Goal: Task Accomplishment & Management: Use online tool/utility

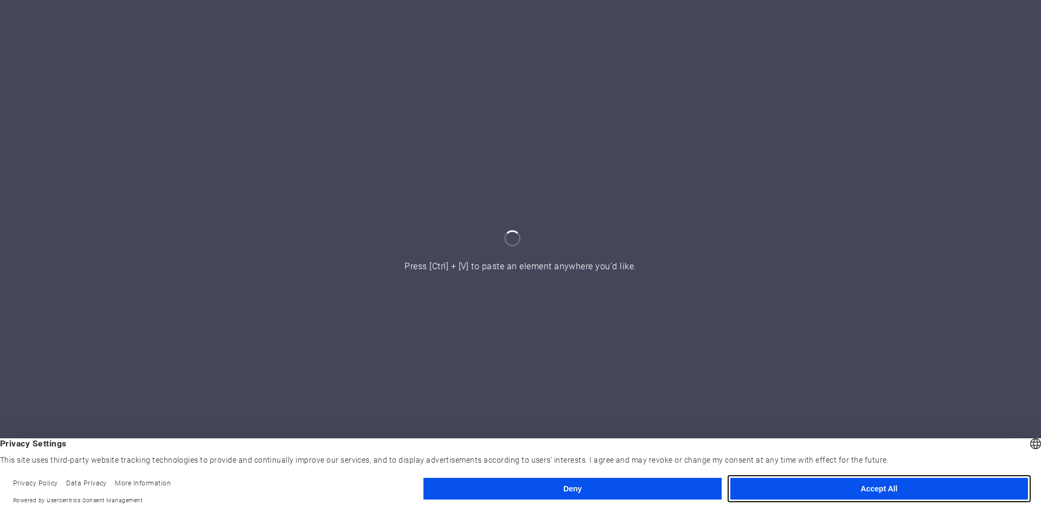
click at [749, 494] on button "Accept All" at bounding box center [879, 489] width 298 height 22
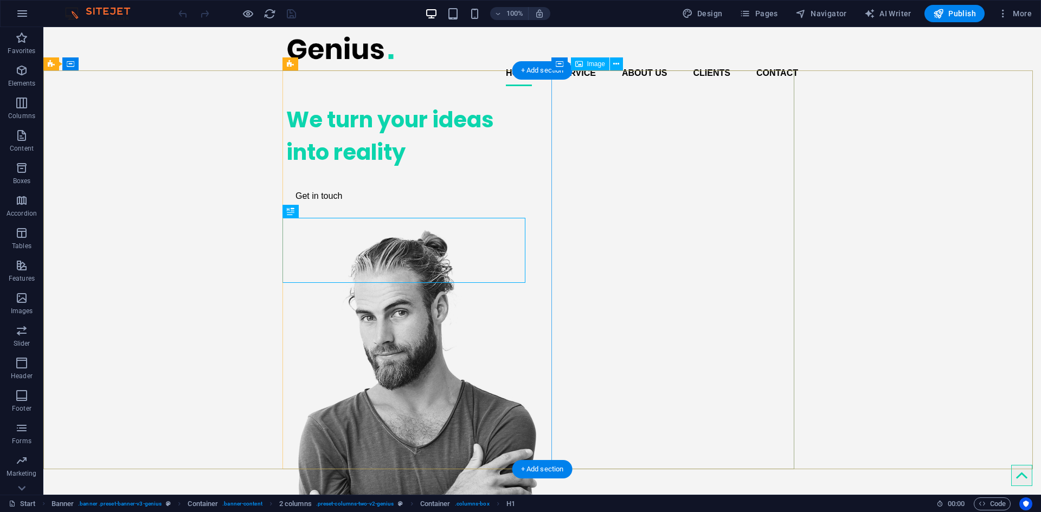
click at [529, 229] on figure at bounding box center [407, 435] width 243 height 413
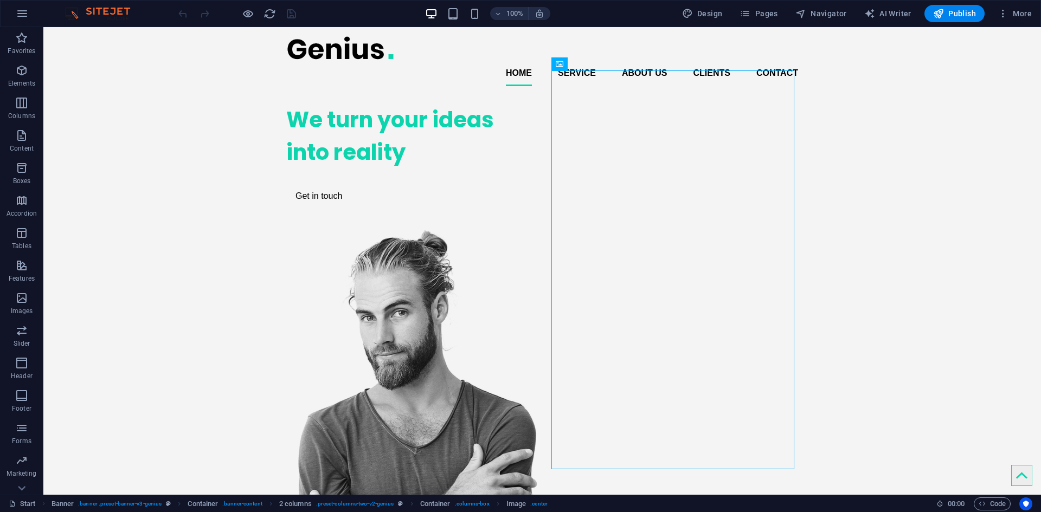
click at [477, 23] on div "100% Design Pages Navigator AI Writer Publish More" at bounding box center [521, 14] width 1040 height 26
click at [475, 22] on div "100% Design Pages Navigator AI Writer Publish More" at bounding box center [521, 14] width 1040 height 26
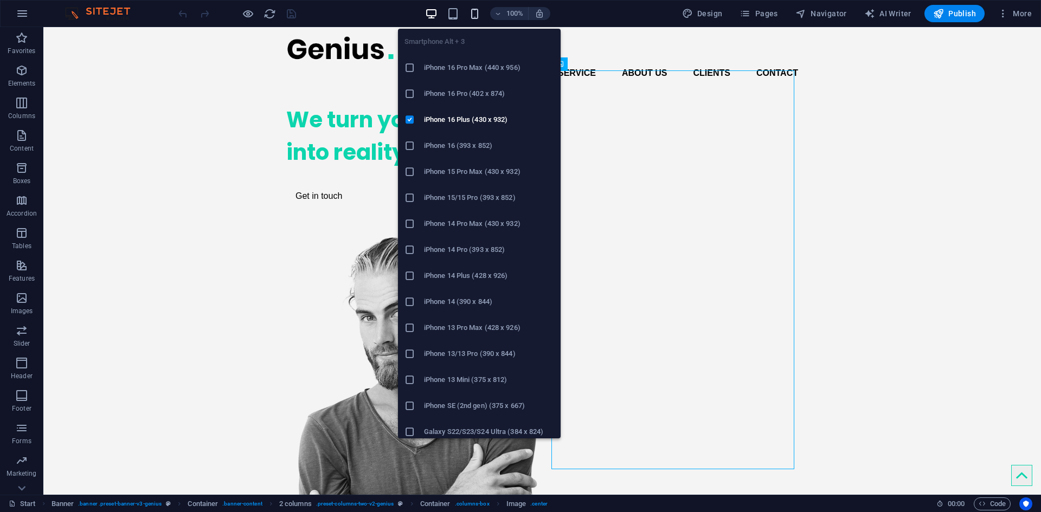
click at [475, 19] on icon "button" at bounding box center [475, 14] width 12 height 12
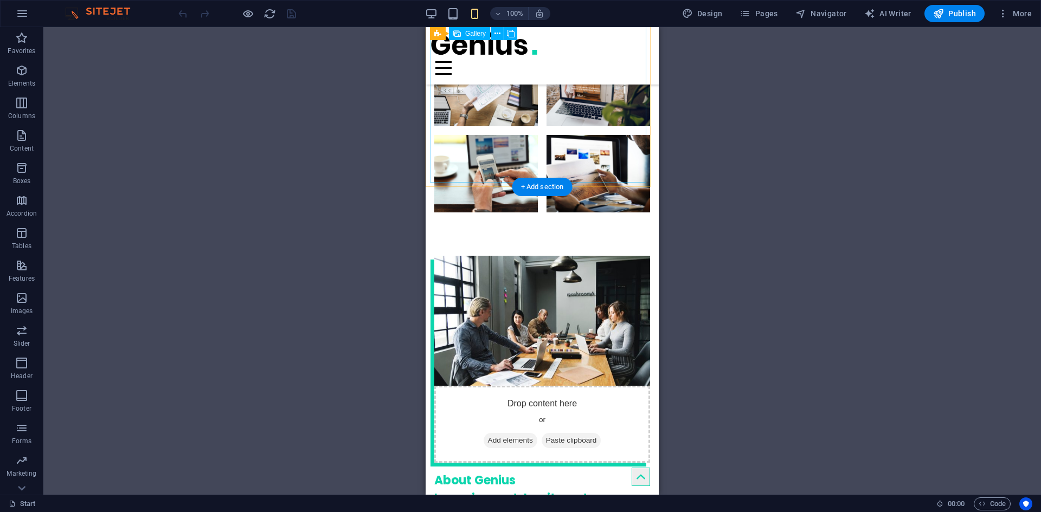
scroll to position [1139, 0]
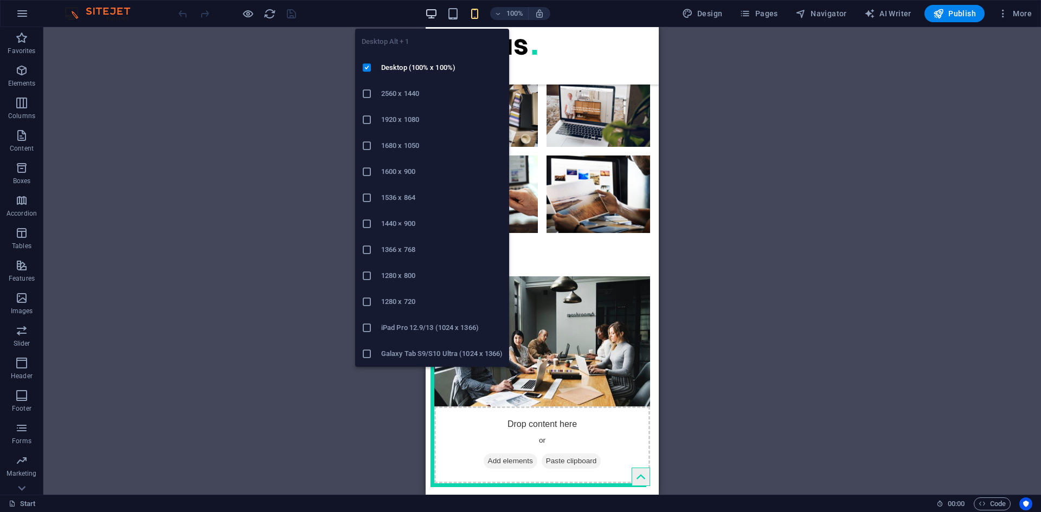
click at [437, 10] on icon "button" at bounding box center [431, 14] width 12 height 12
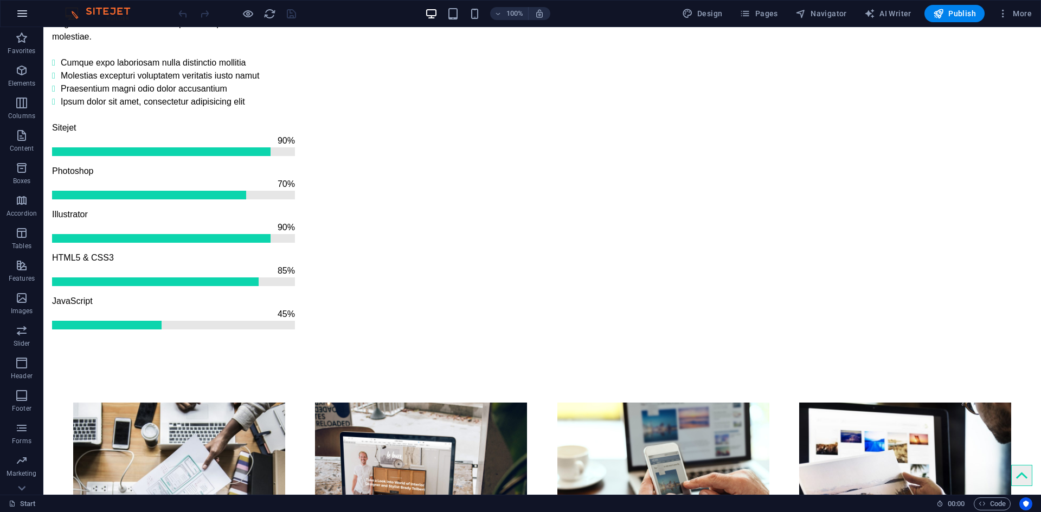
click at [17, 11] on icon "button" at bounding box center [22, 13] width 13 height 13
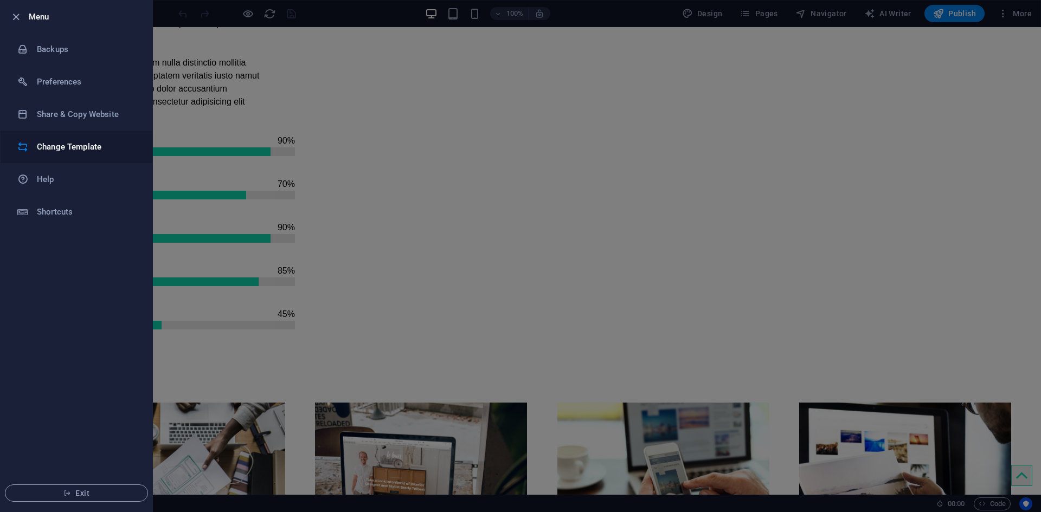
click at [76, 139] on li "Change Template" at bounding box center [77, 147] width 152 height 33
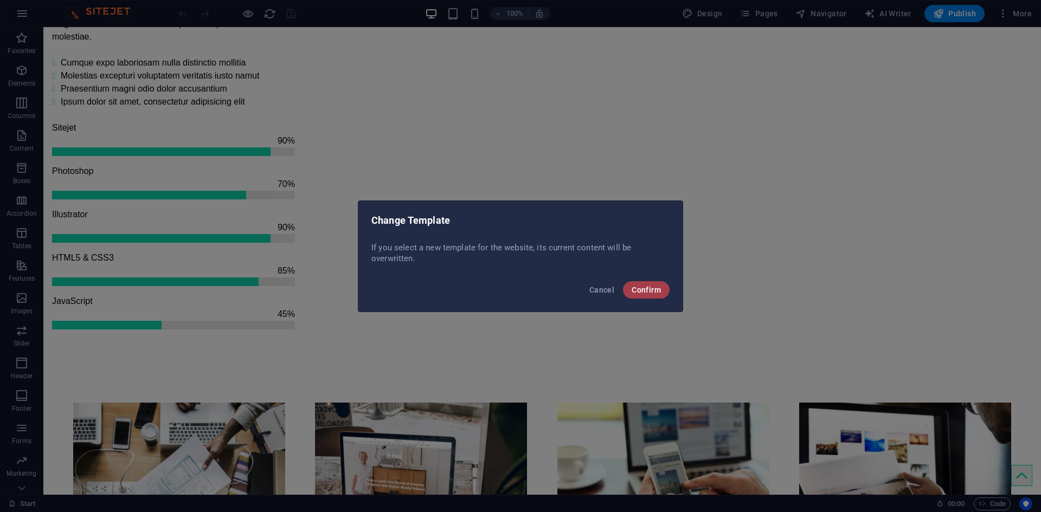
click at [653, 286] on span "Confirm" at bounding box center [646, 290] width 29 height 9
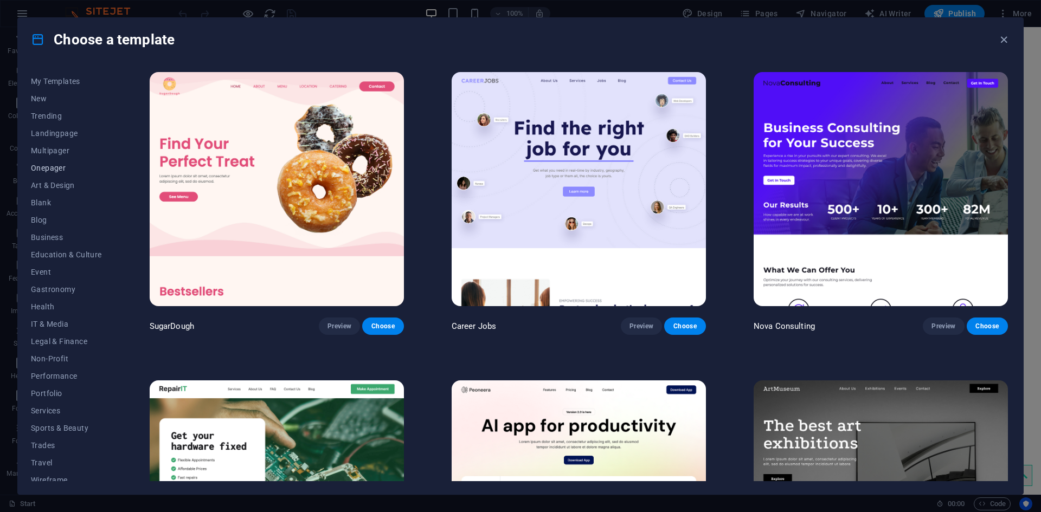
scroll to position [22, 0]
click at [59, 315] on span "IT & Media" at bounding box center [66, 316] width 71 height 9
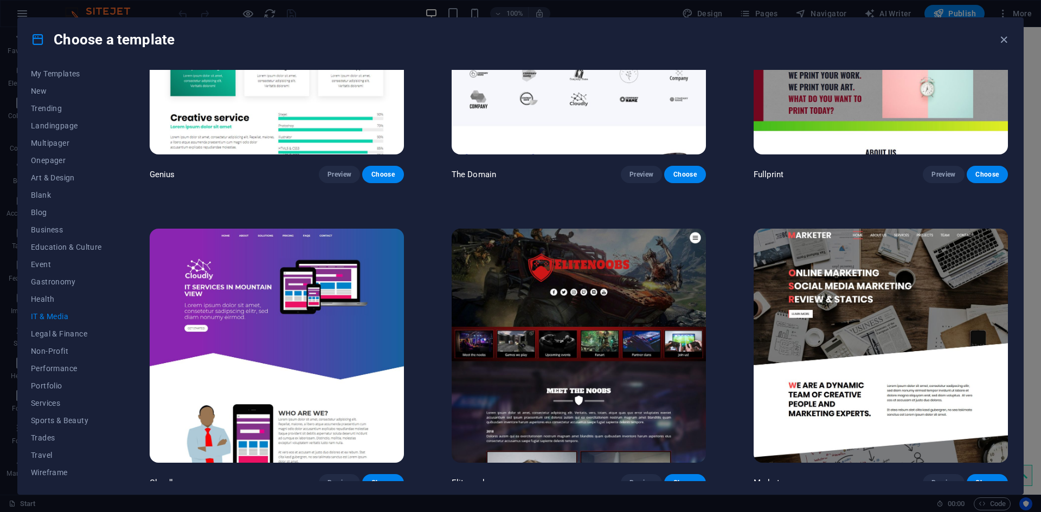
scroll to position [775, 0]
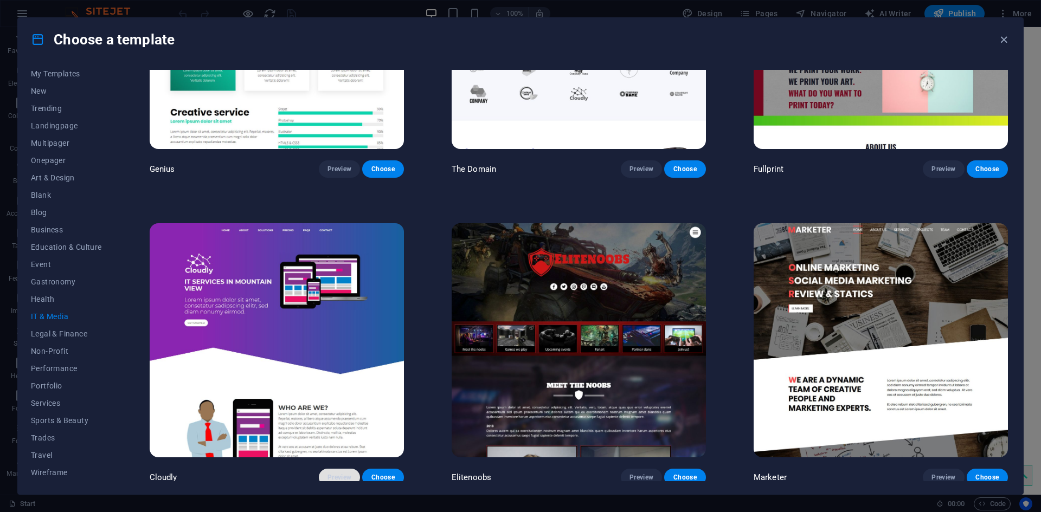
click at [341, 473] on span "Preview" at bounding box center [340, 477] width 24 height 9
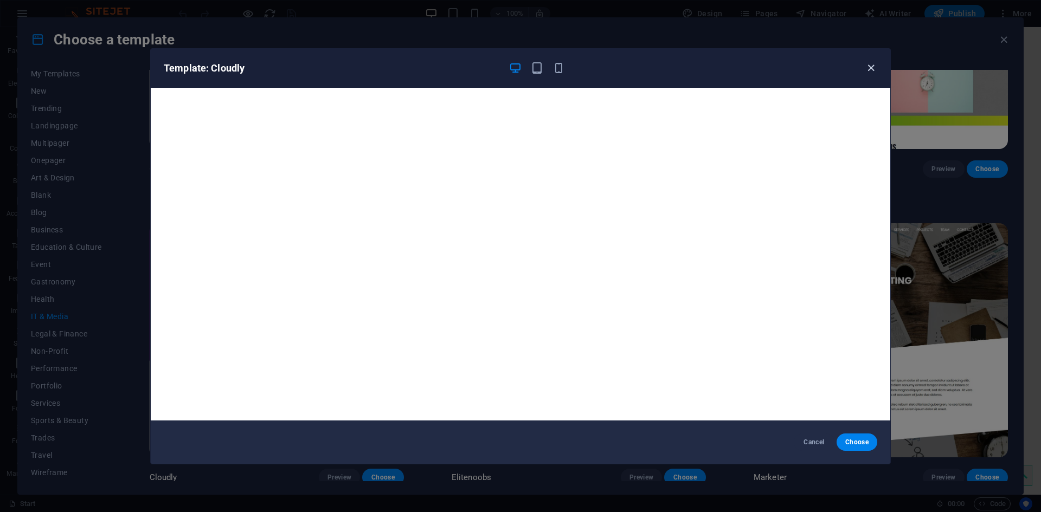
click at [871, 63] on icon "button" at bounding box center [871, 68] width 12 height 12
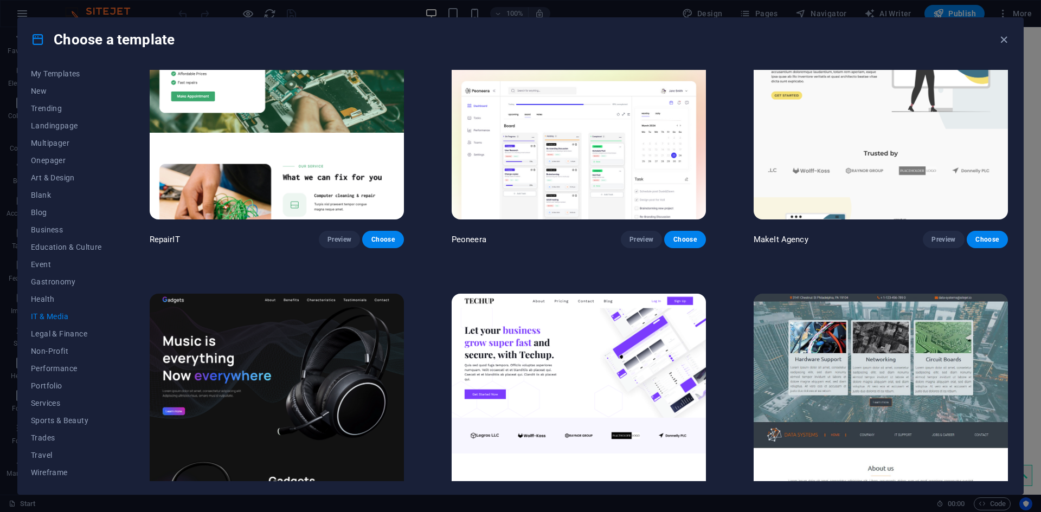
scroll to position [0, 0]
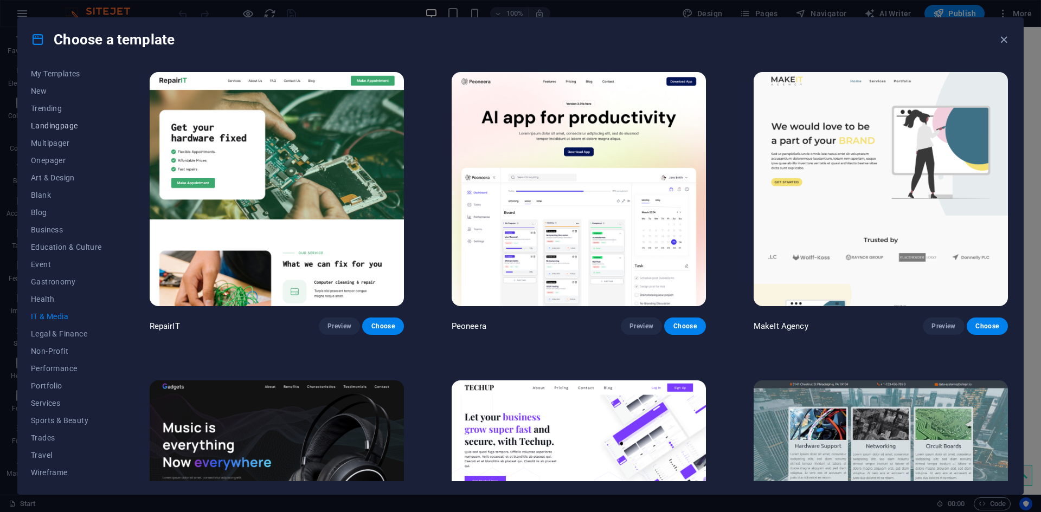
click at [62, 128] on span "Landingpage" at bounding box center [66, 125] width 71 height 9
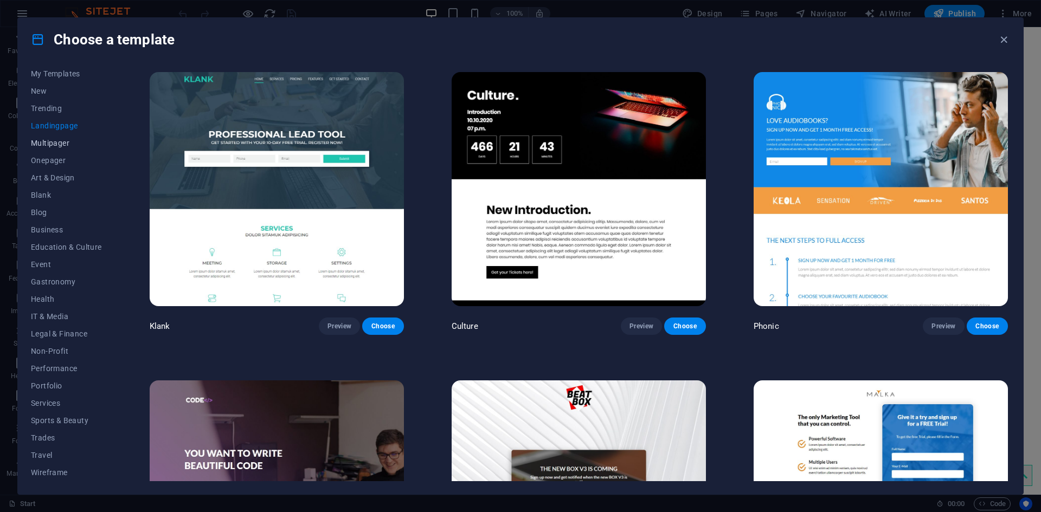
click at [56, 148] on button "Multipager" at bounding box center [66, 142] width 71 height 17
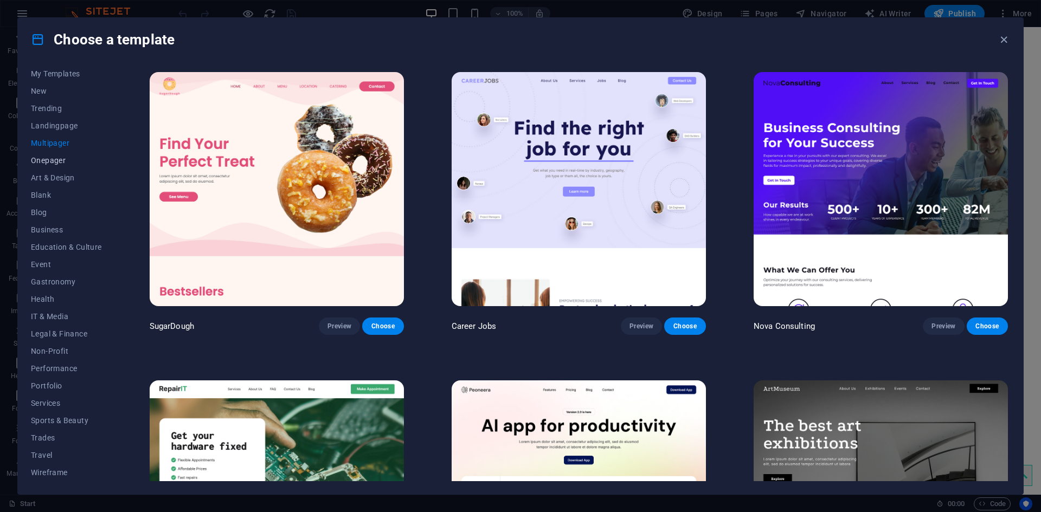
click at [56, 155] on button "Onepager" at bounding box center [66, 160] width 71 height 17
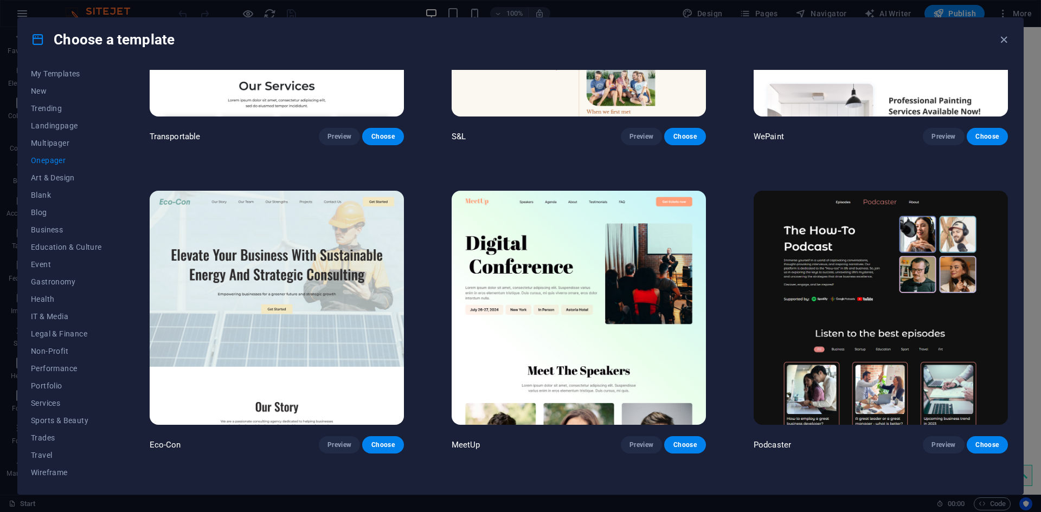
scroll to position [271, 0]
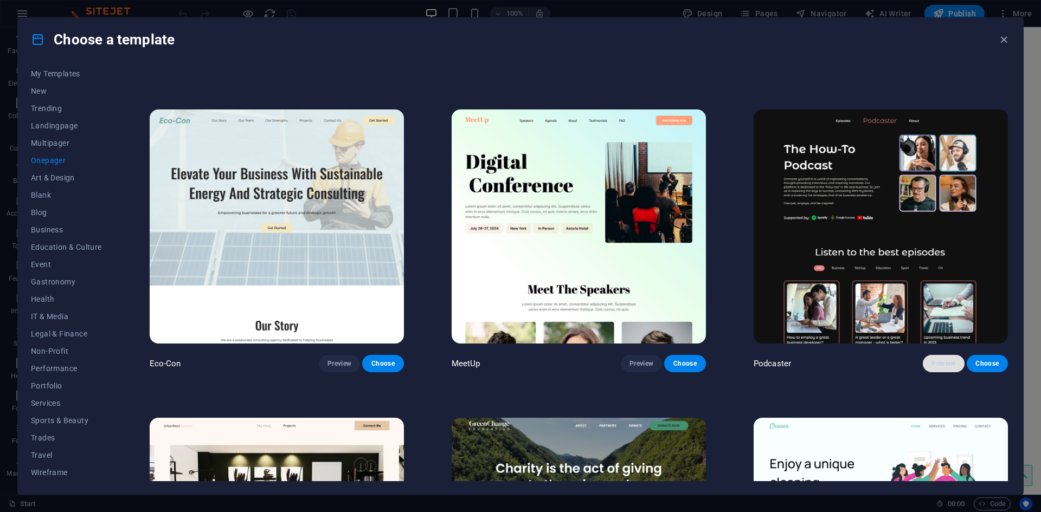
click at [932, 360] on span "Preview" at bounding box center [944, 364] width 24 height 9
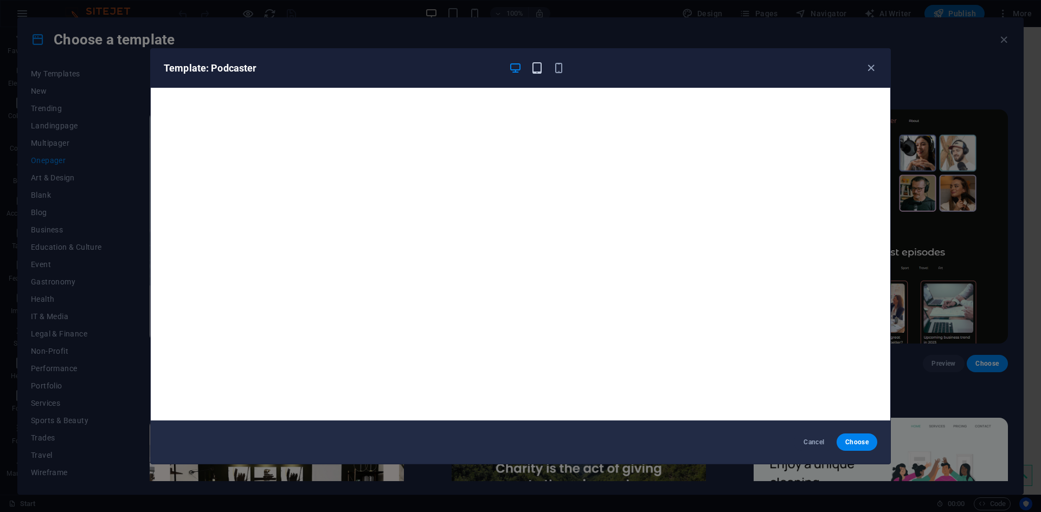
click at [531, 73] on icon "button" at bounding box center [537, 68] width 12 height 12
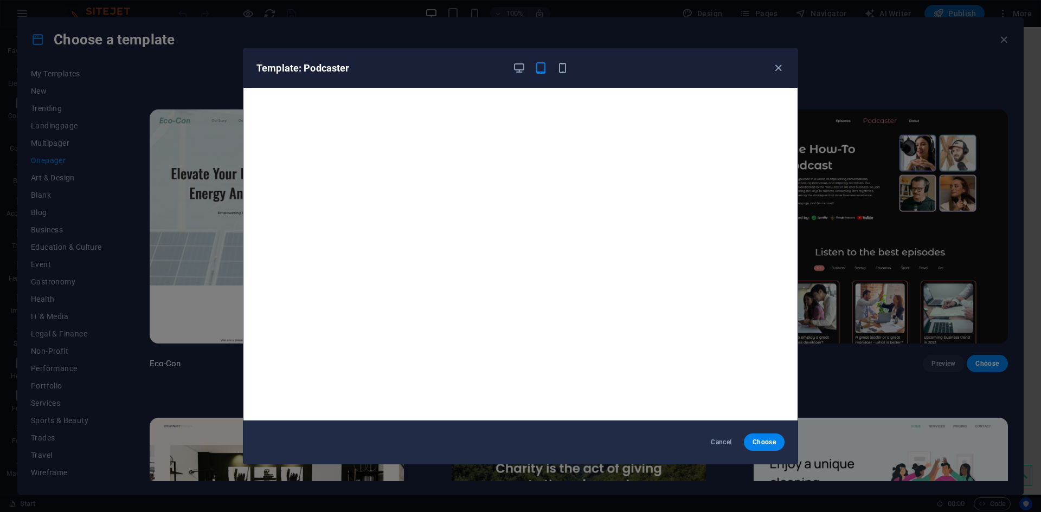
click at [554, 74] on div at bounding box center [540, 68] width 56 height 13
click at [565, 71] on icon "button" at bounding box center [562, 68] width 12 height 12
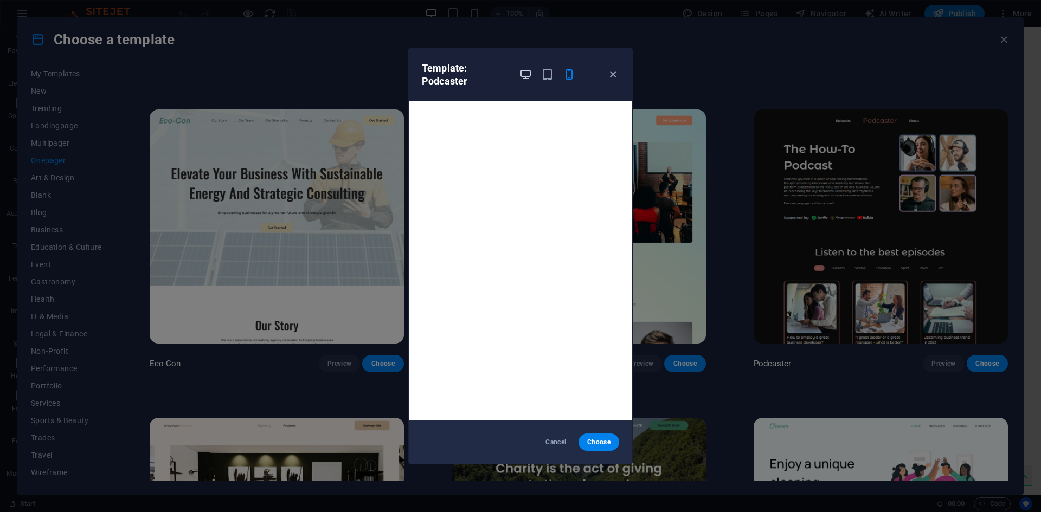
click at [526, 71] on icon "button" at bounding box center [526, 74] width 12 height 12
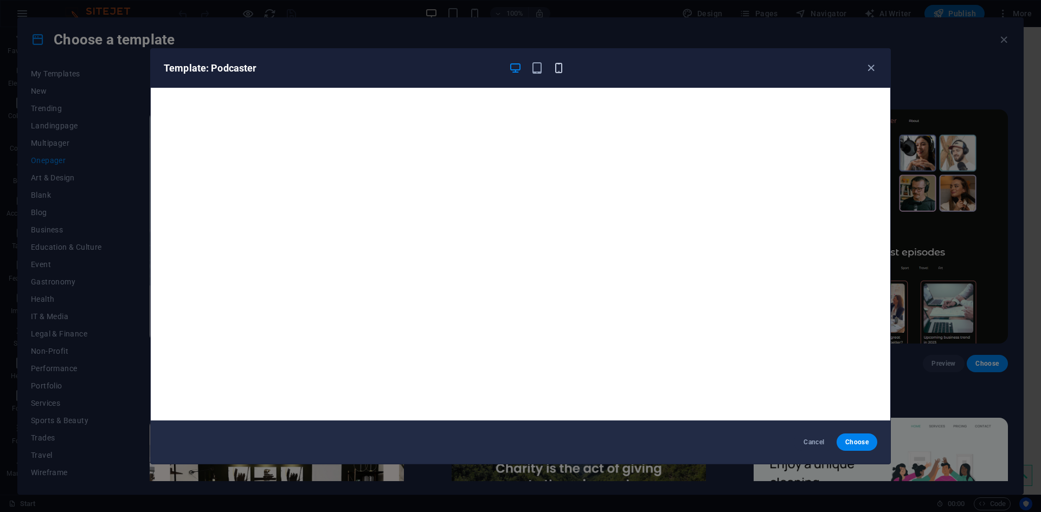
click at [558, 70] on icon "button" at bounding box center [559, 68] width 12 height 12
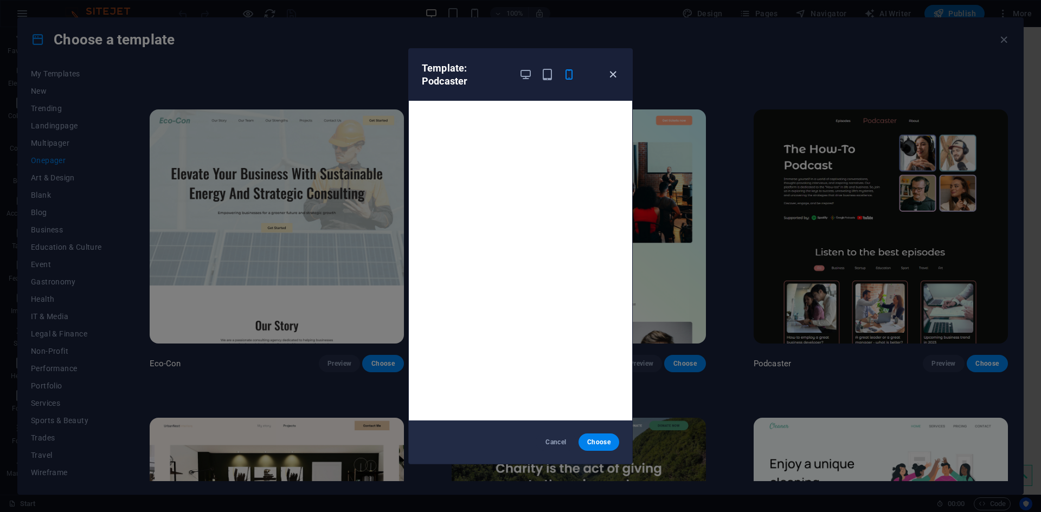
click at [616, 77] on icon "button" at bounding box center [613, 74] width 12 height 12
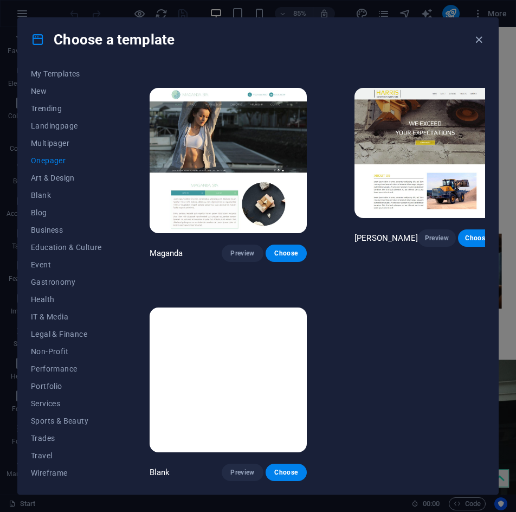
scroll to position [3918, 0]
